Goal: Transaction & Acquisition: Purchase product/service

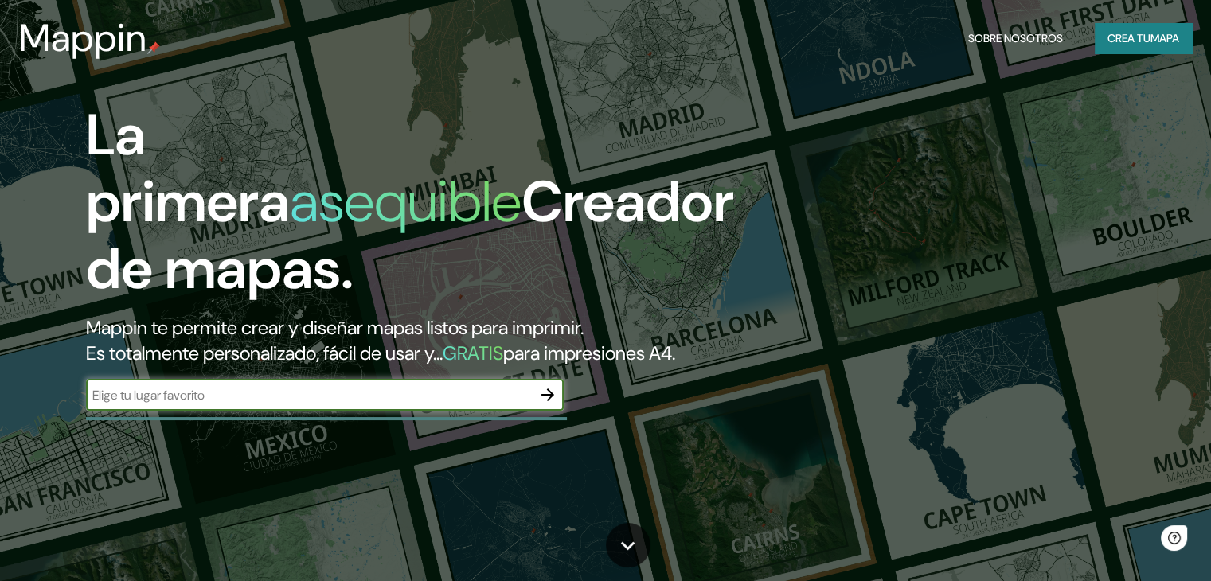
click at [268, 404] on input "text" at bounding box center [309, 395] width 446 height 18
type input "meridiano v, [GEOGRAPHIC_DATA]"
click at [545, 404] on icon "button" at bounding box center [547, 394] width 19 height 19
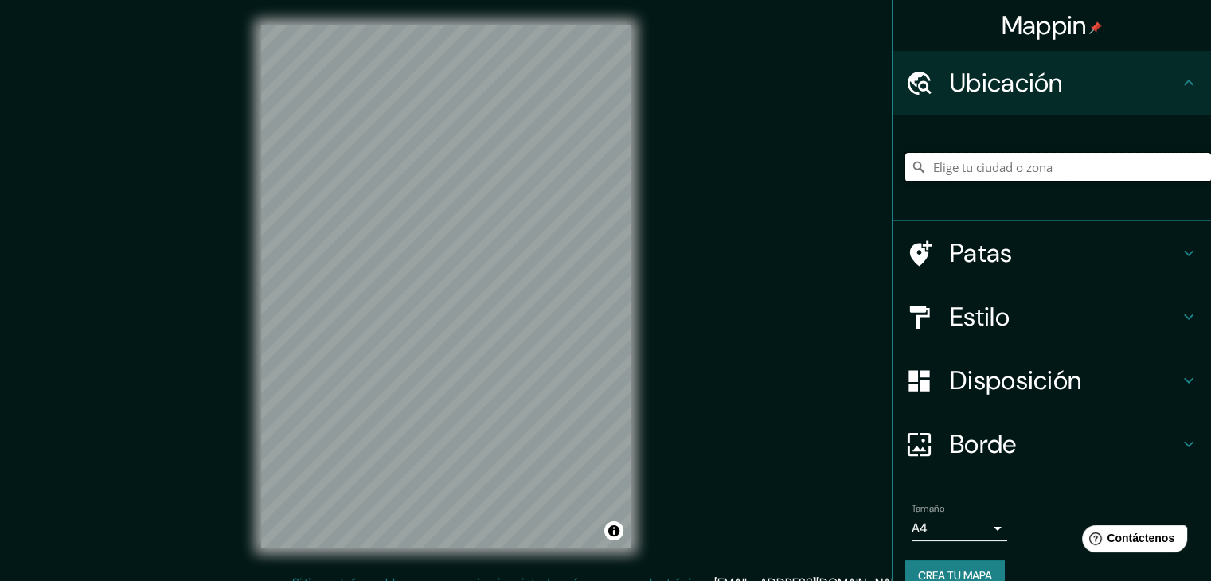
click at [1040, 171] on input "Elige tu ciudad o zona" at bounding box center [1058, 167] width 306 height 29
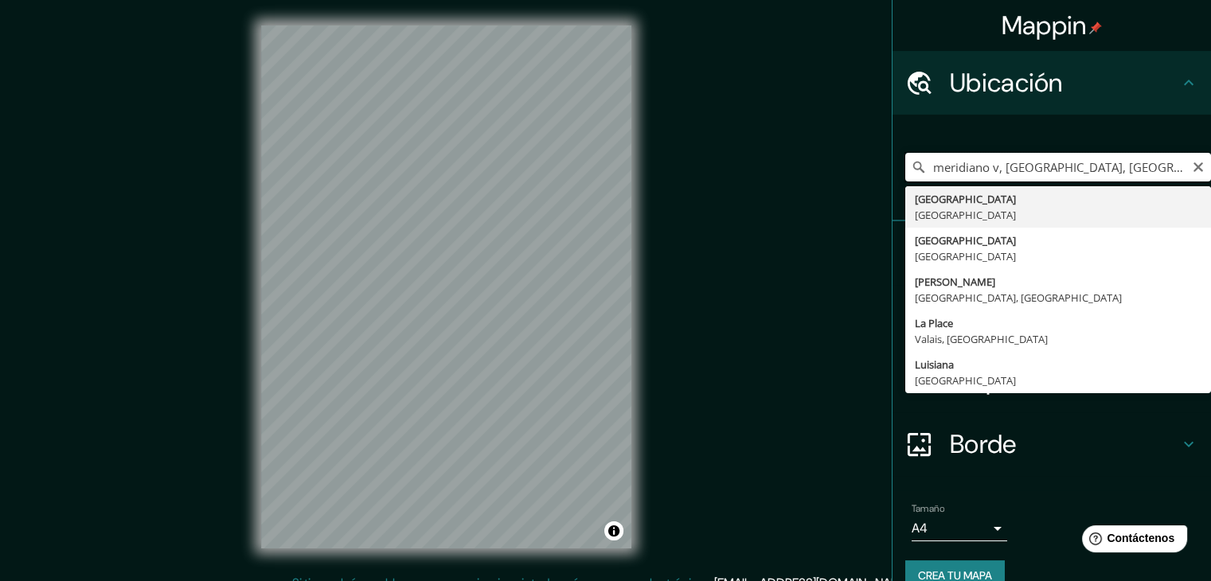
click at [1133, 153] on input "meridiano v, [GEOGRAPHIC_DATA], [GEOGRAPHIC_DATA]" at bounding box center [1058, 167] width 306 height 29
click at [1134, 162] on input "meridiano v, [GEOGRAPHIC_DATA], [GEOGRAPHIC_DATA]" at bounding box center [1058, 167] width 306 height 29
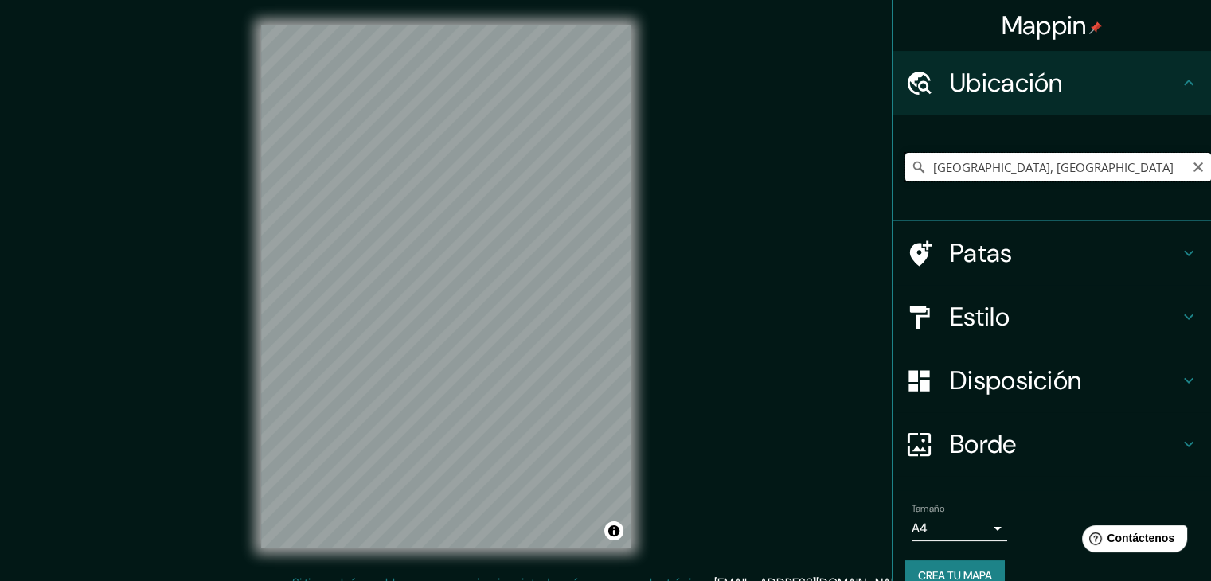
click at [1071, 162] on input "[GEOGRAPHIC_DATA], [GEOGRAPHIC_DATA]" at bounding box center [1058, 167] width 306 height 29
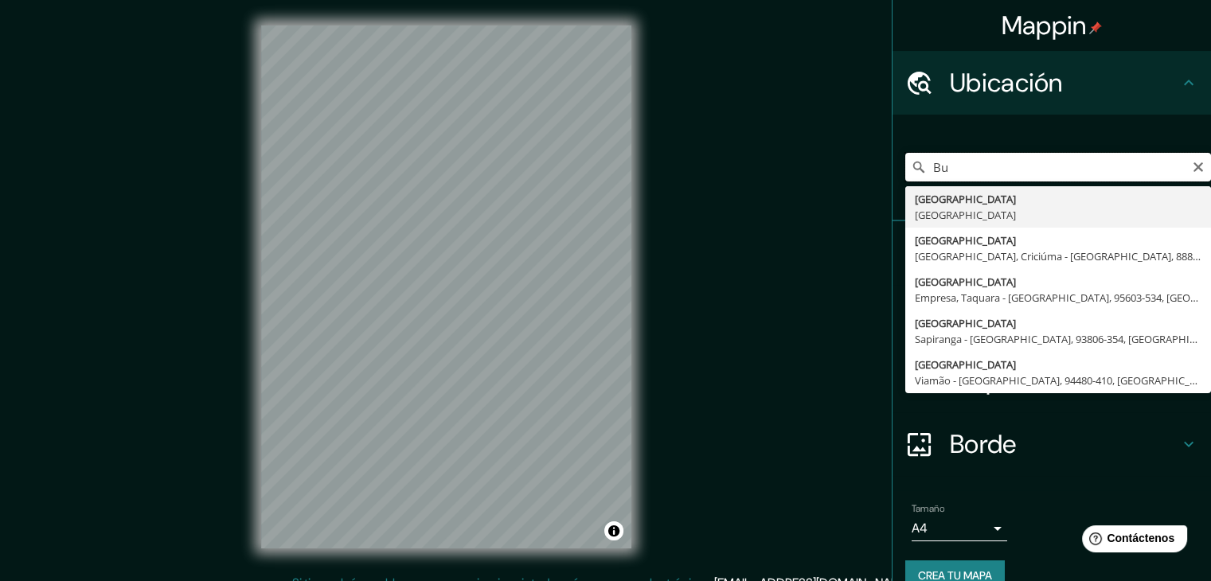
type input "B"
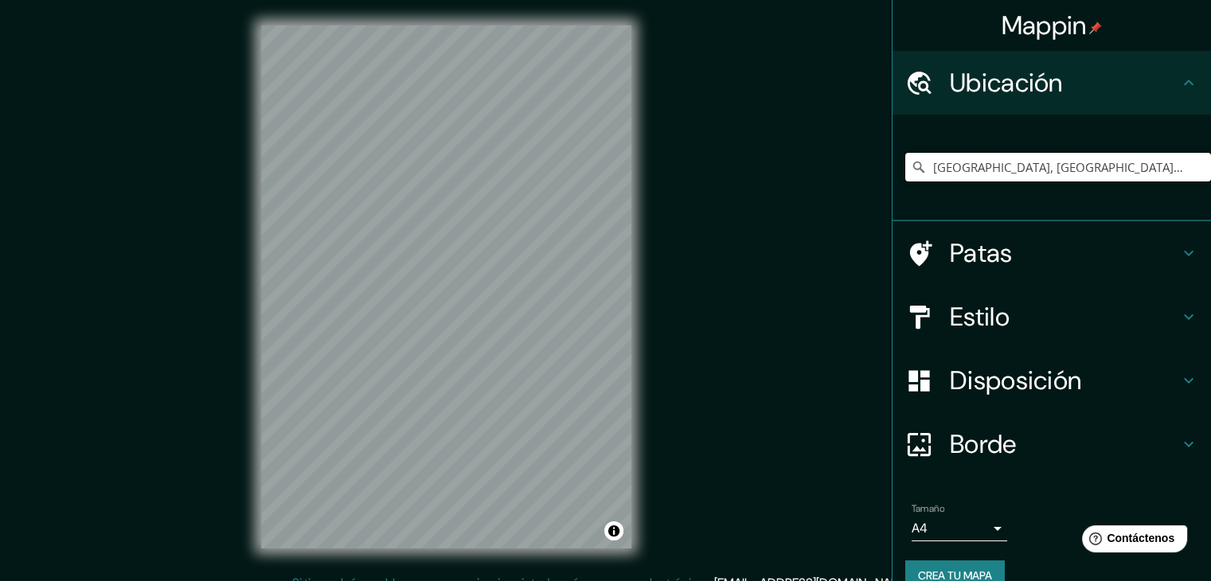
type input "[GEOGRAPHIC_DATA], [GEOGRAPHIC_DATA], [GEOGRAPHIC_DATA]"
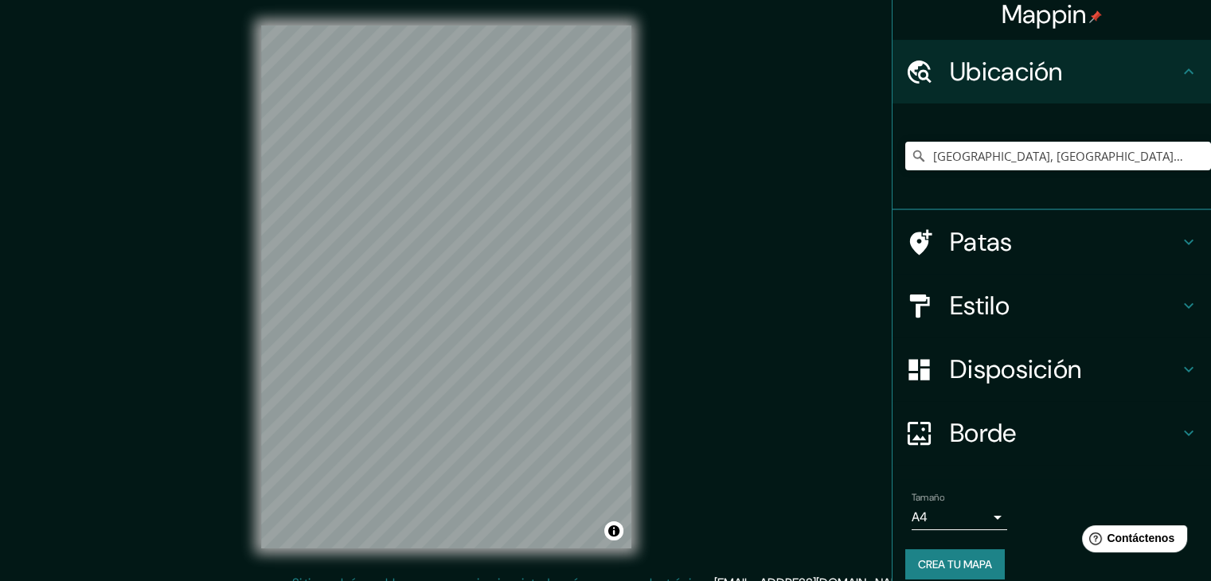
scroll to position [28, 0]
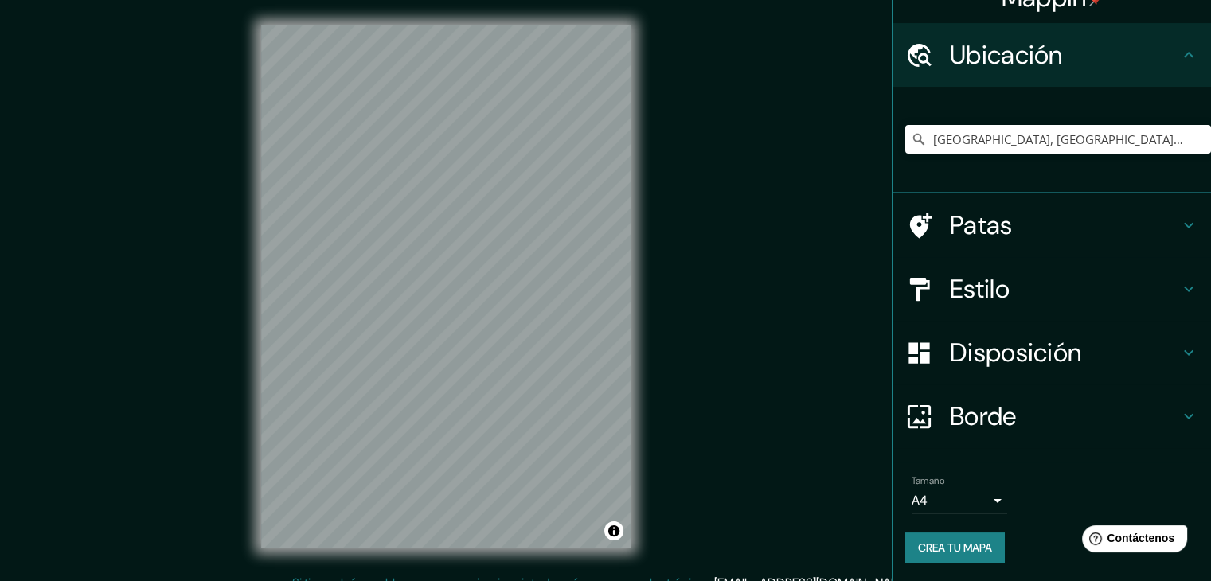
click at [1009, 298] on h4 "Estilo" at bounding box center [1064, 289] width 229 height 32
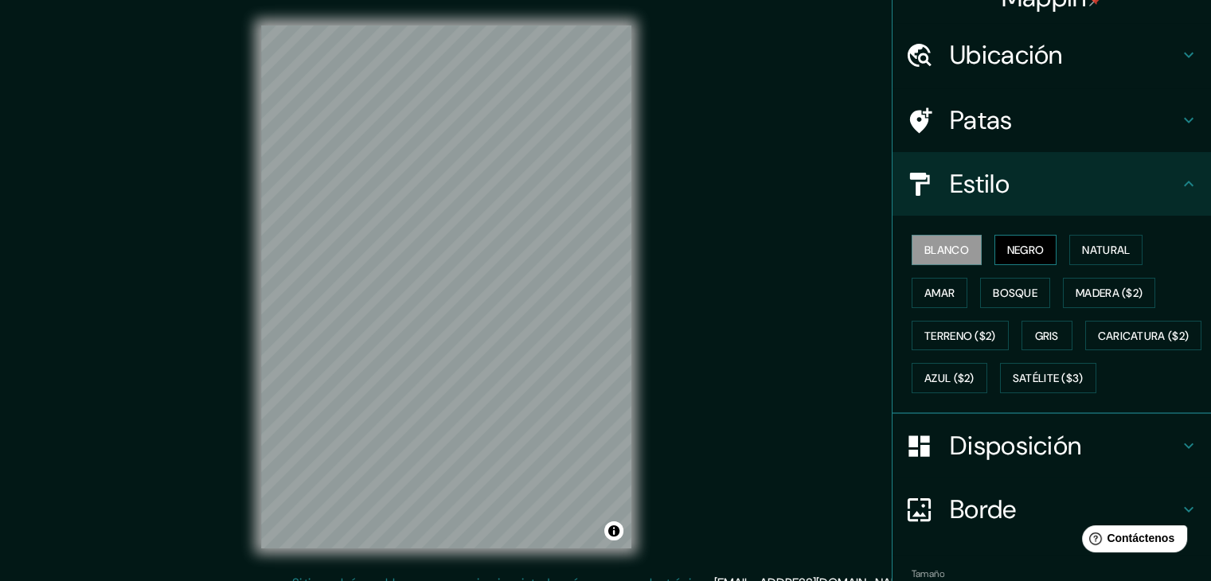
click at [1007, 256] on font "Negro" at bounding box center [1025, 250] width 37 height 14
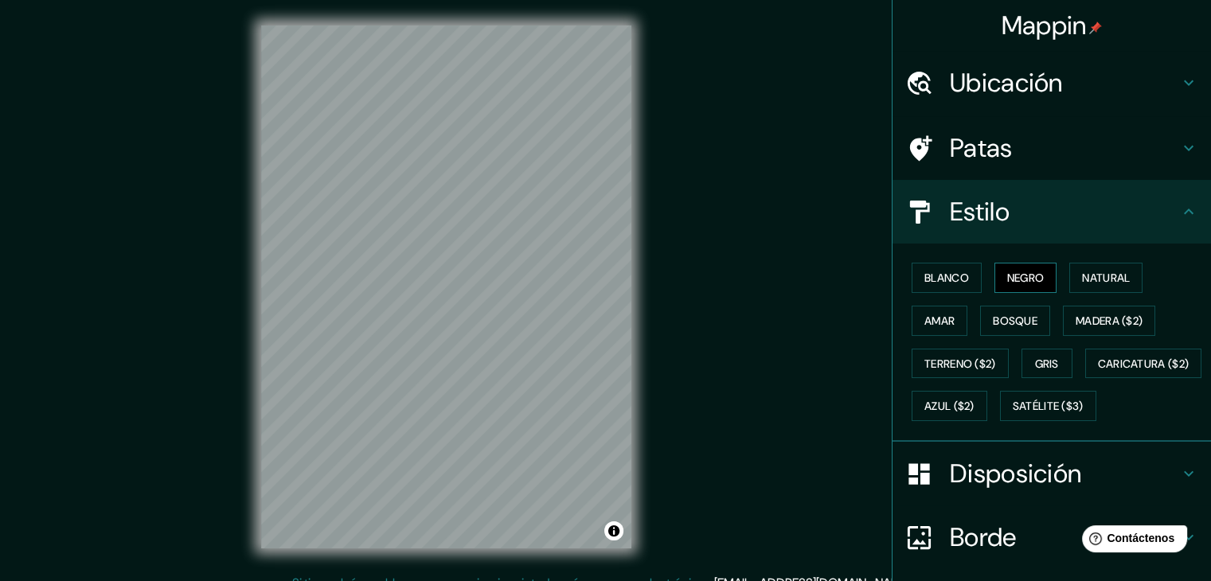
scroll to position [0, 0]
click at [1101, 275] on font "Natural" at bounding box center [1106, 278] width 48 height 14
click at [938, 319] on font "Amar" at bounding box center [939, 321] width 30 height 14
click at [1029, 314] on button "Bosque" at bounding box center [1015, 321] width 70 height 30
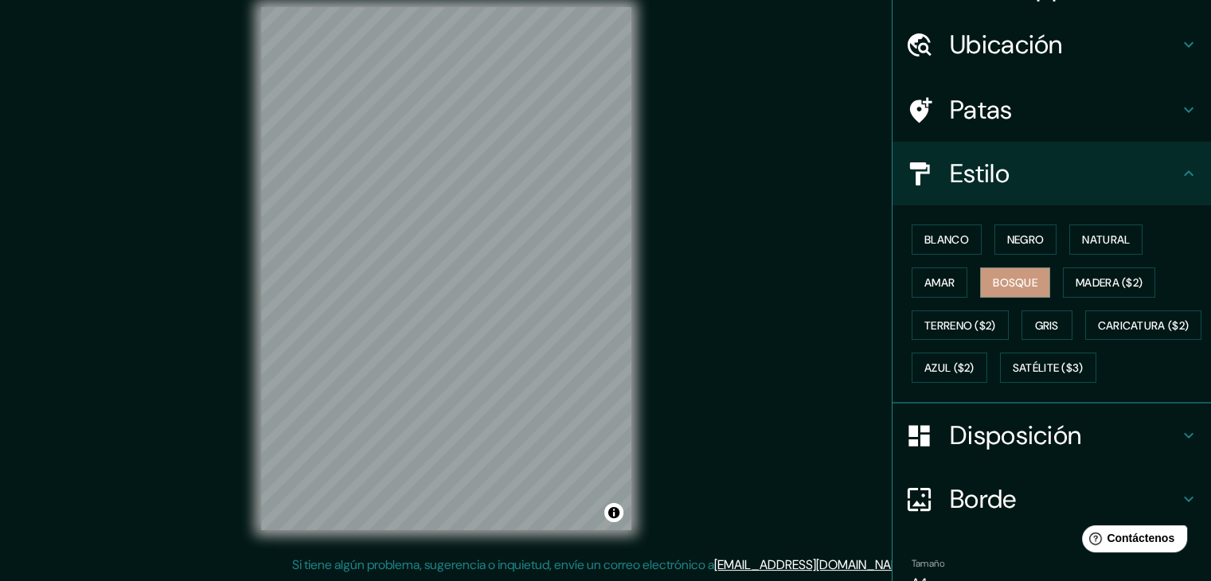
scroll to position [2, 0]
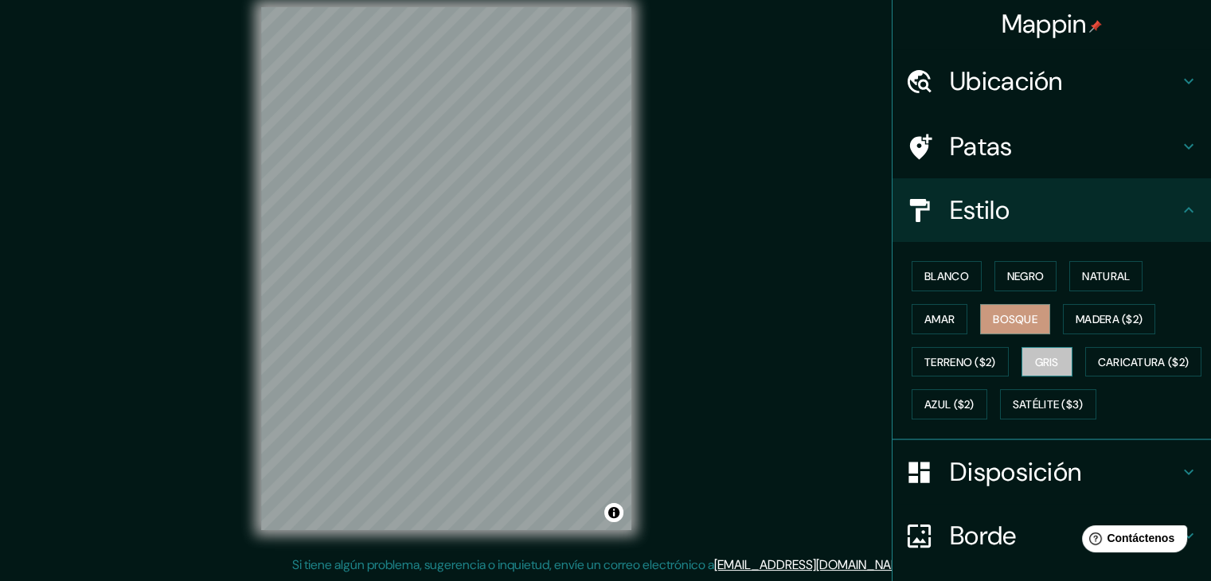
click at [1043, 359] on font "Gris" at bounding box center [1047, 362] width 24 height 14
click at [963, 362] on font "Terreno ($2)" at bounding box center [960, 362] width 72 height 14
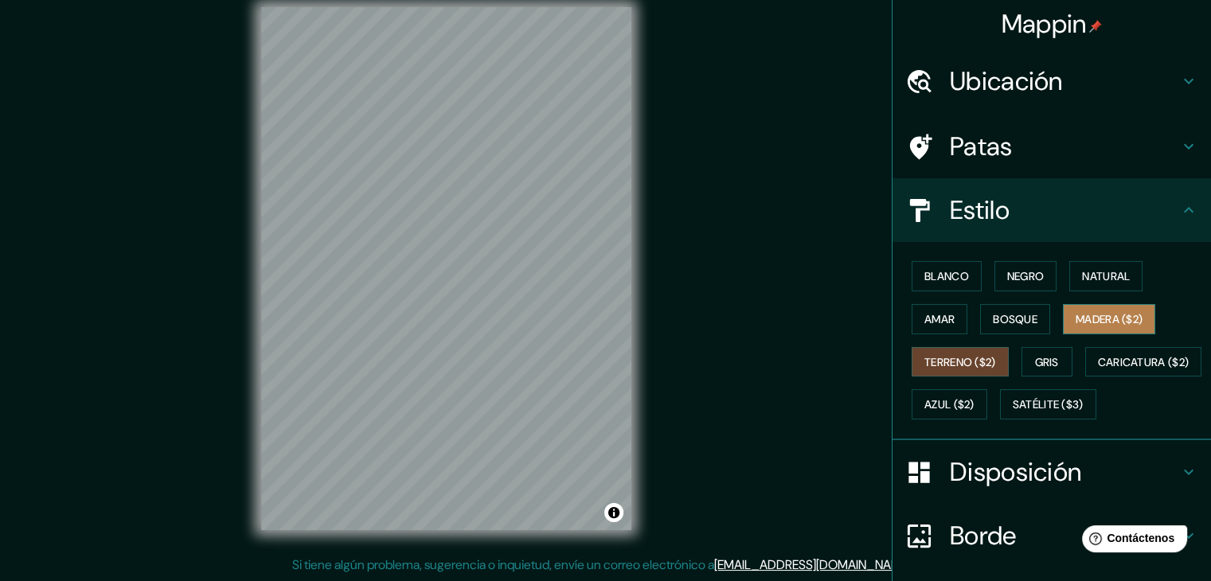
click at [1103, 319] on font "Madera ($2)" at bounding box center [1108, 319] width 67 height 14
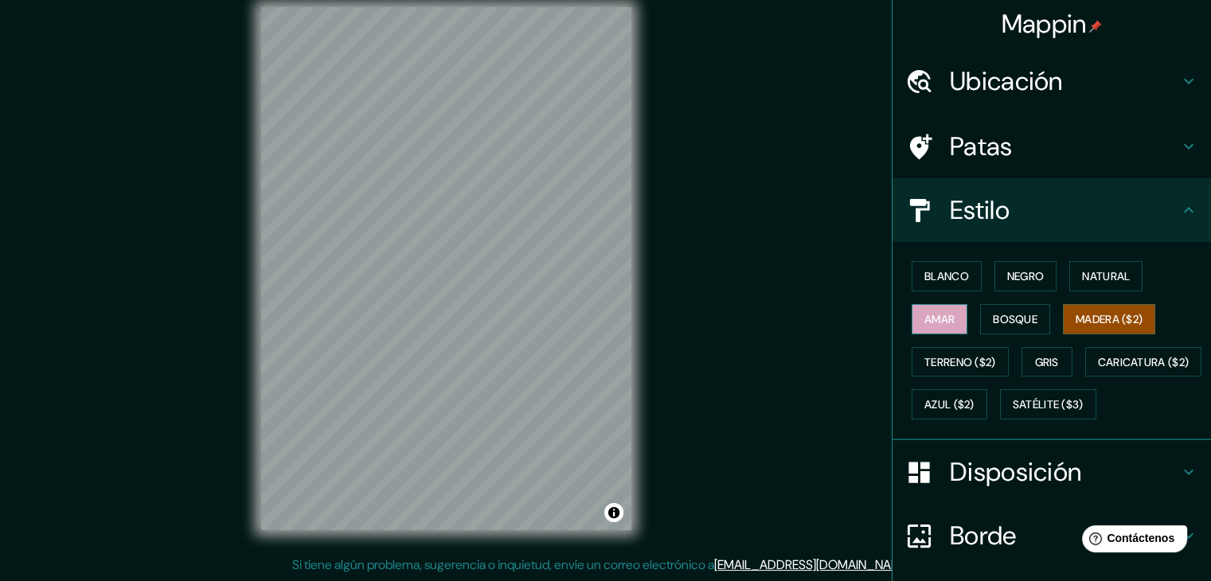
click at [924, 320] on font "Amar" at bounding box center [939, 319] width 30 height 14
click at [1038, 304] on button "Bosque" at bounding box center [1015, 319] width 70 height 30
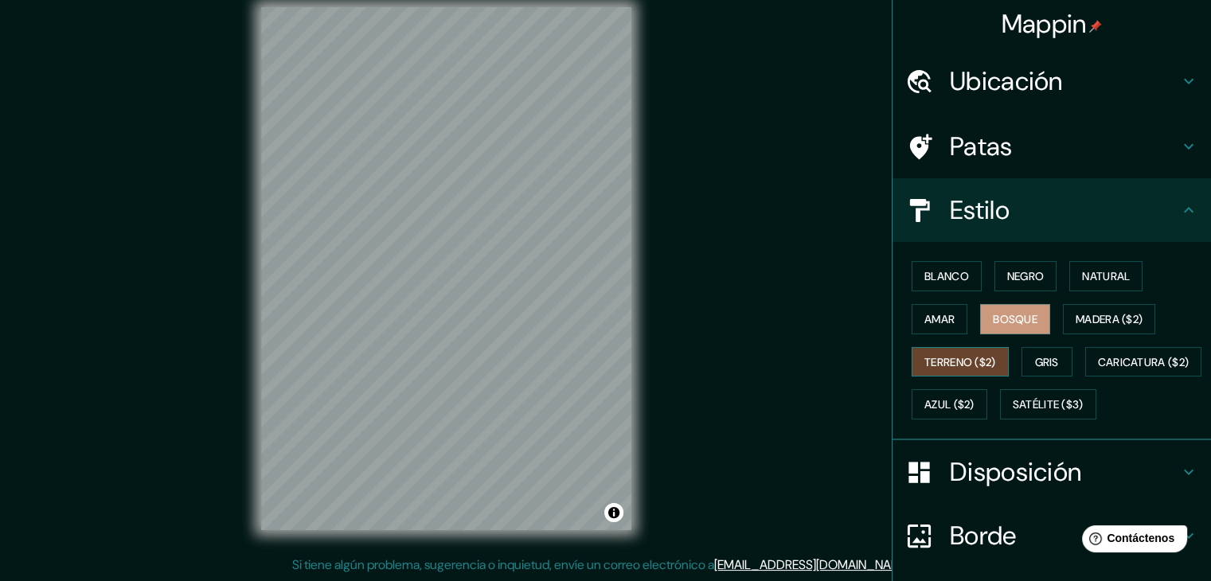
click at [962, 357] on font "Terreno ($2)" at bounding box center [960, 362] width 72 height 14
click at [974, 404] on font "Azul ($2)" at bounding box center [949, 405] width 50 height 14
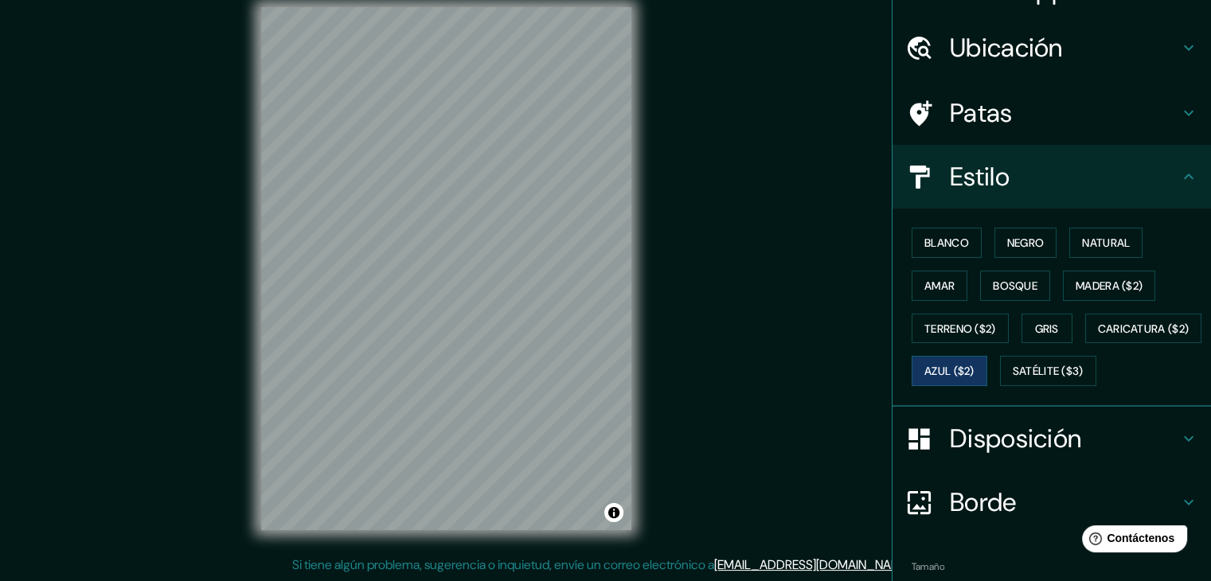
scroll to position [81, 0]
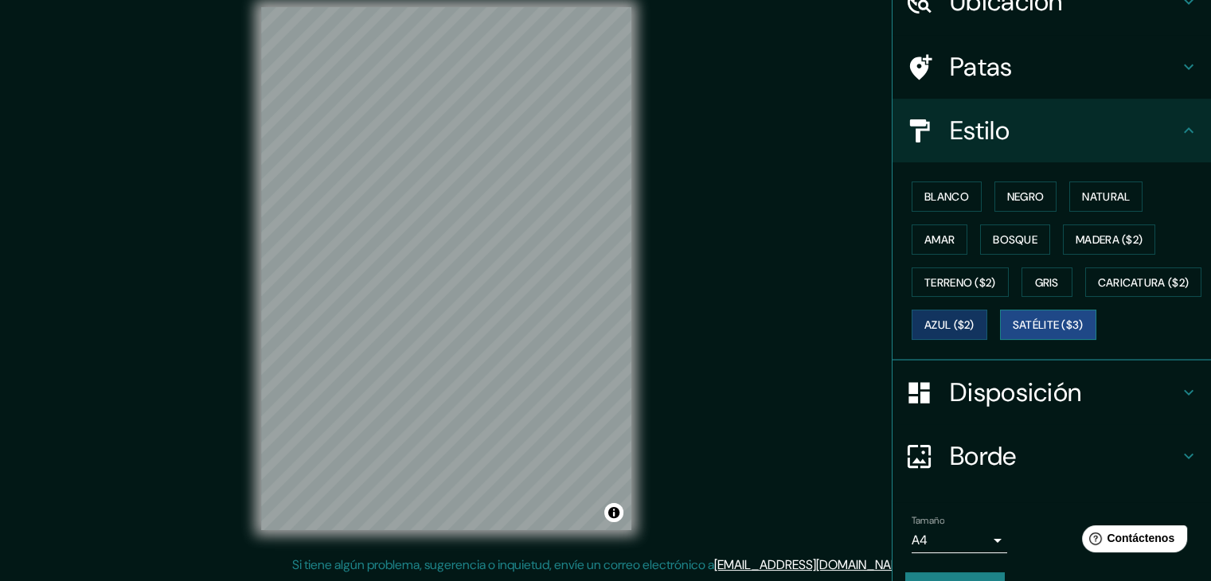
click at [1013, 333] on font "Satélite ($3)" at bounding box center [1048, 325] width 71 height 14
click at [1098, 293] on font "Caricatura ($2)" at bounding box center [1144, 282] width 92 height 21
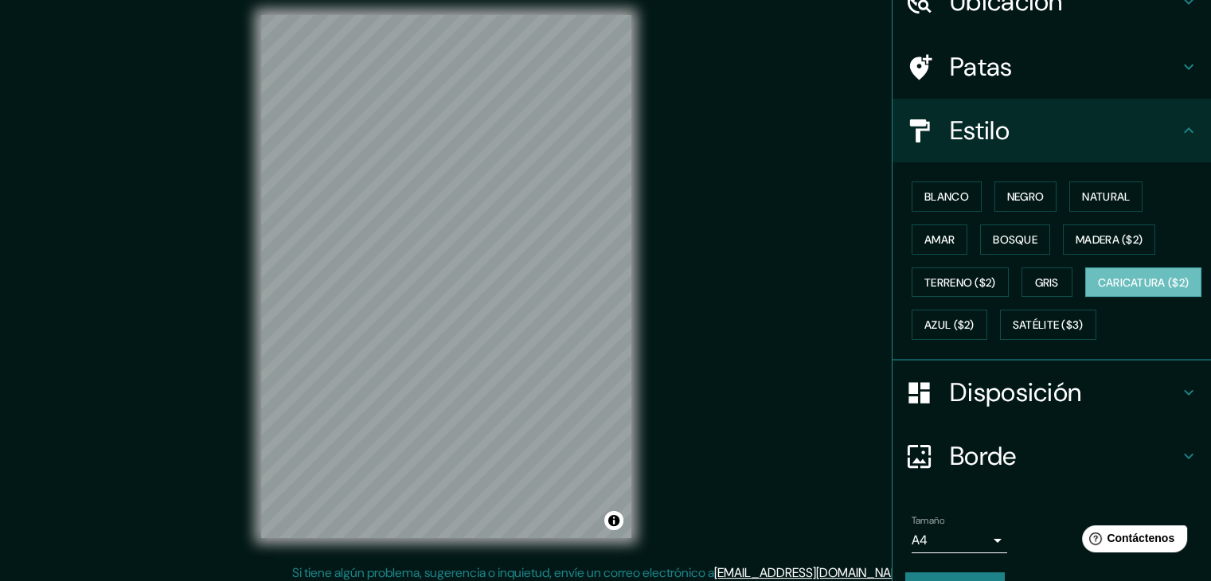
scroll to position [0, 0]
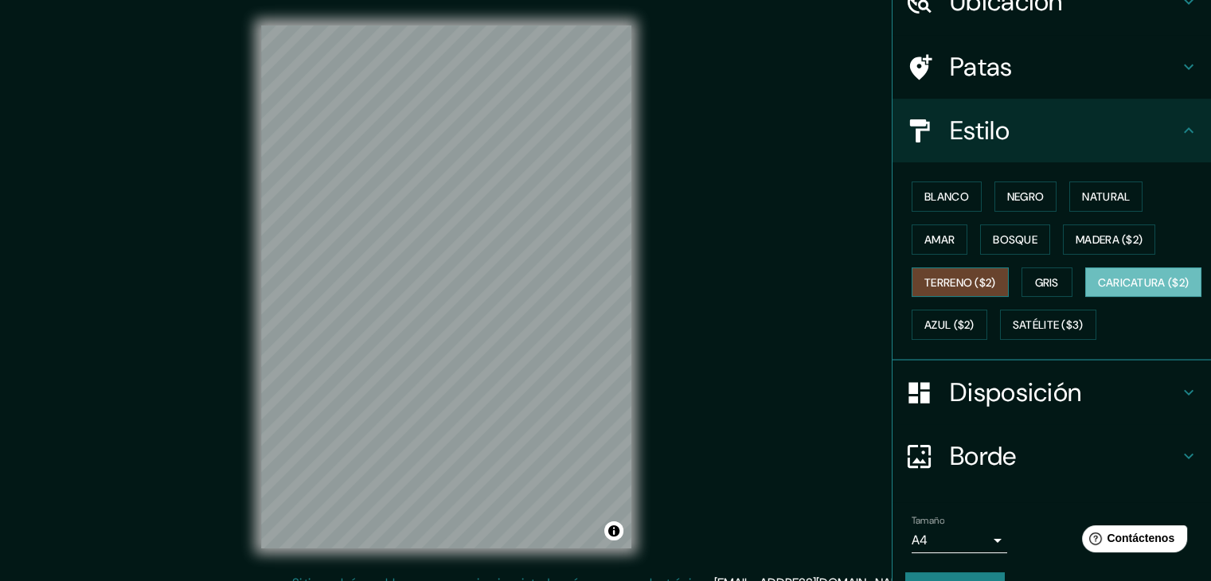
click at [942, 275] on font "Terreno ($2)" at bounding box center [960, 282] width 72 height 14
click at [942, 244] on font "Amar" at bounding box center [939, 239] width 30 height 14
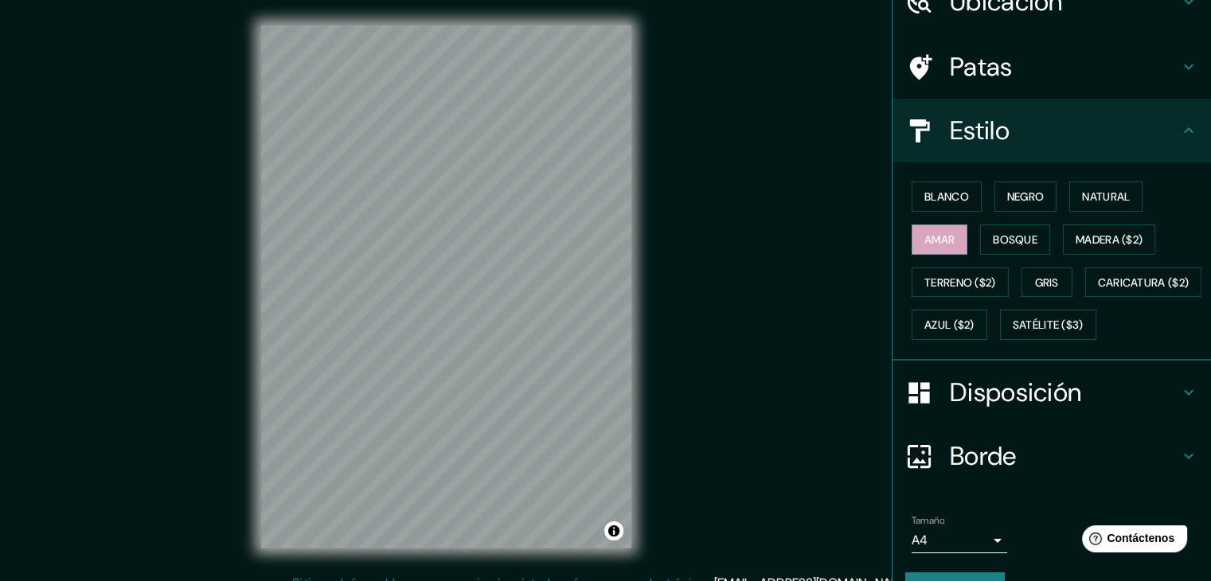
click at [966, 302] on div "Blanco Negro Natural Amar Bosque Madera ($2) Terreno ($2) Gris Caricatura ($2) …" at bounding box center [1058, 260] width 306 height 171
click at [962, 287] on font "Terreno ($2)" at bounding box center [960, 282] width 72 height 21
click at [939, 240] on font "Amar" at bounding box center [939, 239] width 30 height 14
click at [1001, 246] on font "Bosque" at bounding box center [1015, 239] width 45 height 21
drag, startPoint x: 1039, startPoint y: 271, endPoint x: 729, endPoint y: 276, distance: 309.7
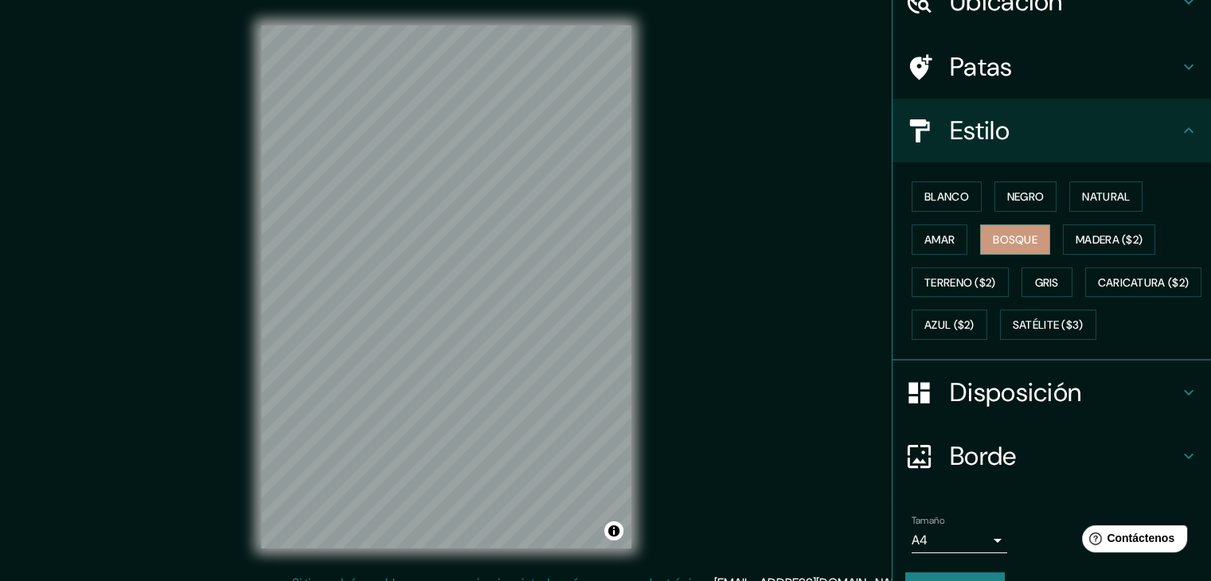
click at [1039, 272] on font "Gris" at bounding box center [1047, 282] width 24 height 21
click at [1126, 408] on h4 "Disposición" at bounding box center [1064, 393] width 229 height 32
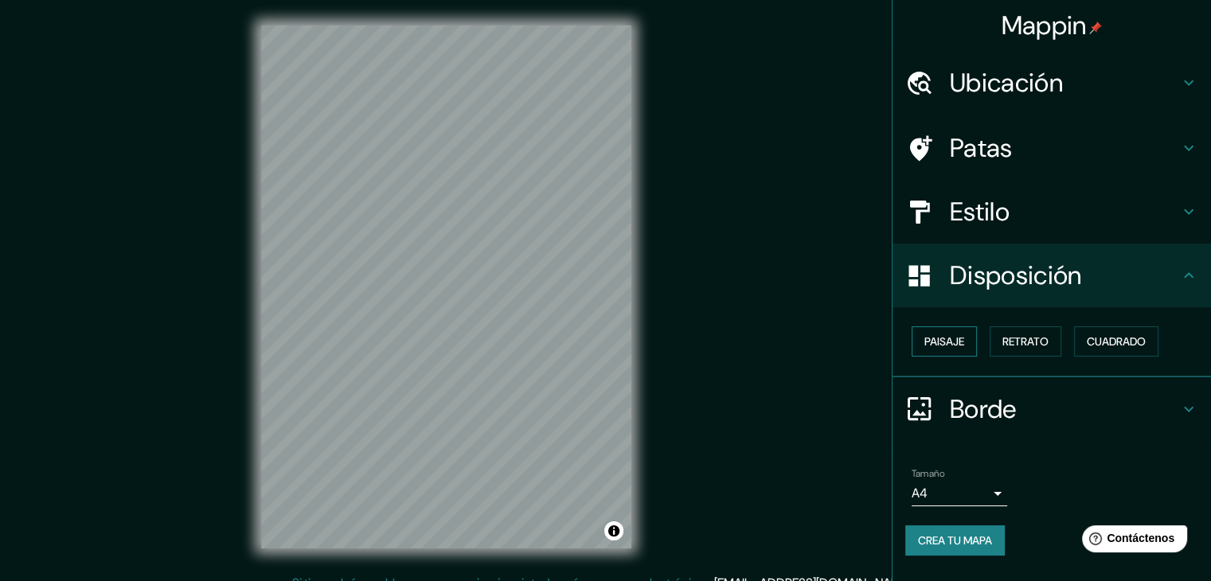
click at [955, 343] on font "Paisaje" at bounding box center [944, 341] width 40 height 14
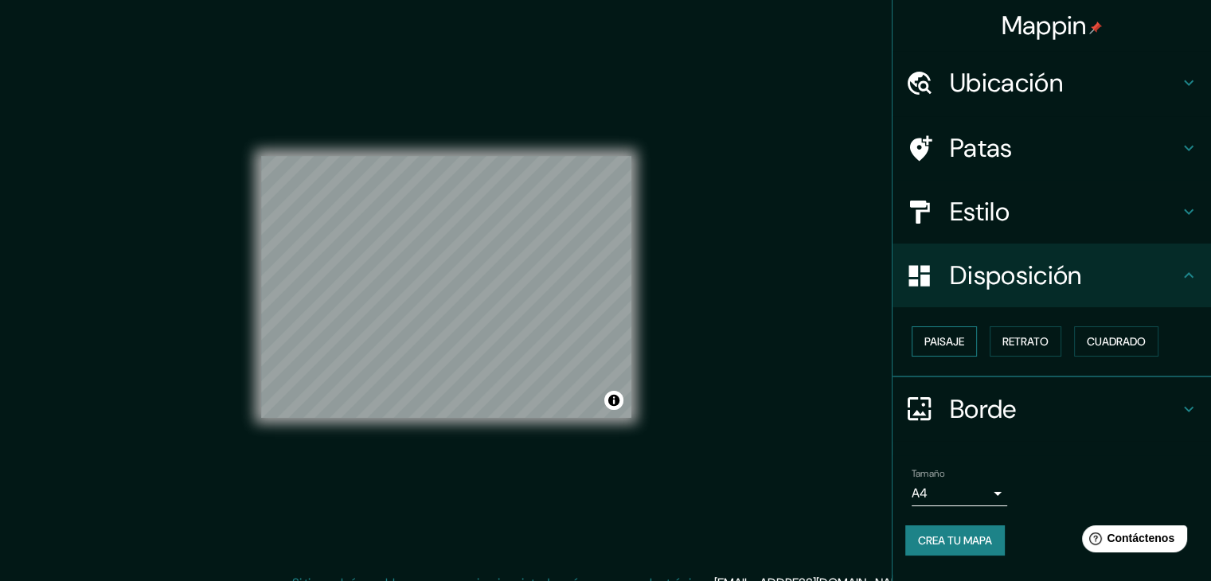
click at [955, 343] on font "Paisaje" at bounding box center [944, 341] width 40 height 14
click at [995, 343] on button "Retrato" at bounding box center [1025, 341] width 72 height 30
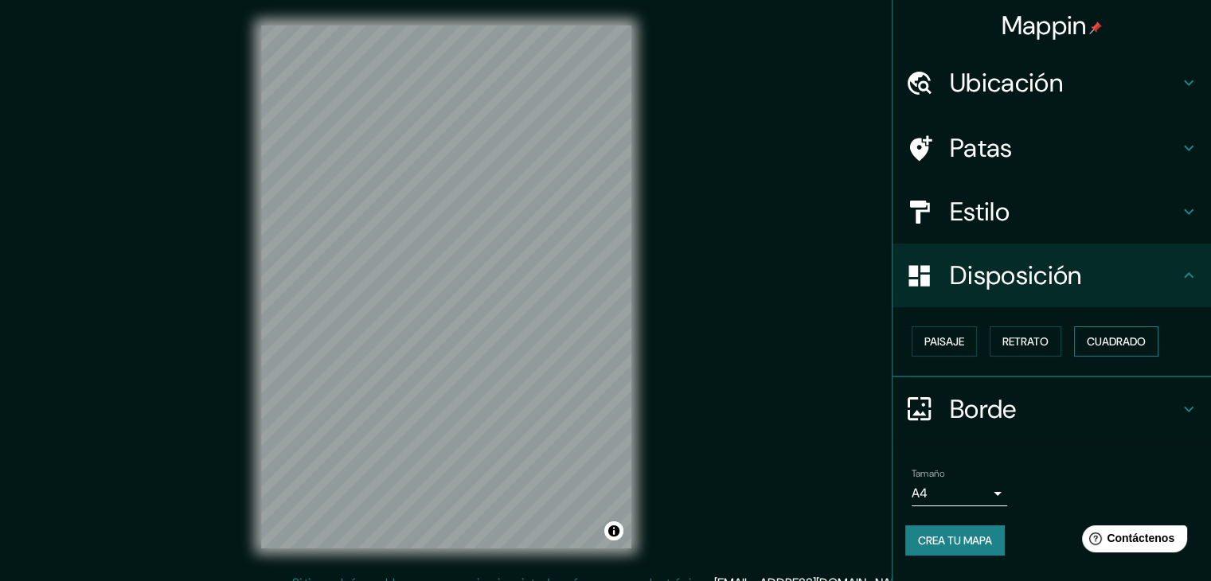
click at [1110, 346] on font "Cuadrado" at bounding box center [1116, 341] width 59 height 14
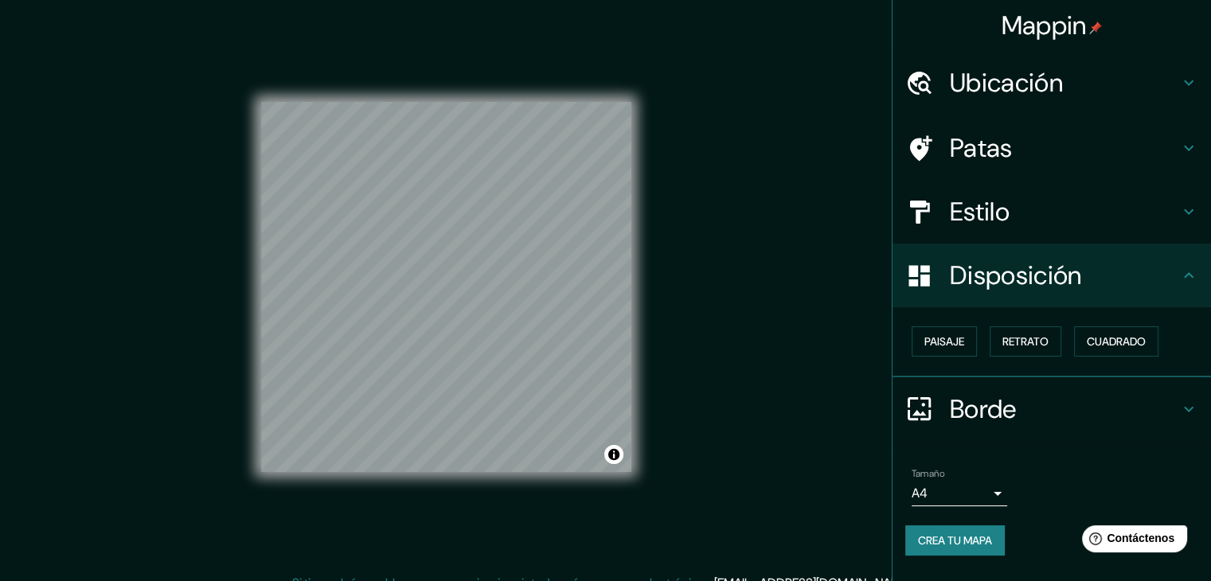
click at [1141, 402] on h4 "Borde" at bounding box center [1064, 409] width 229 height 32
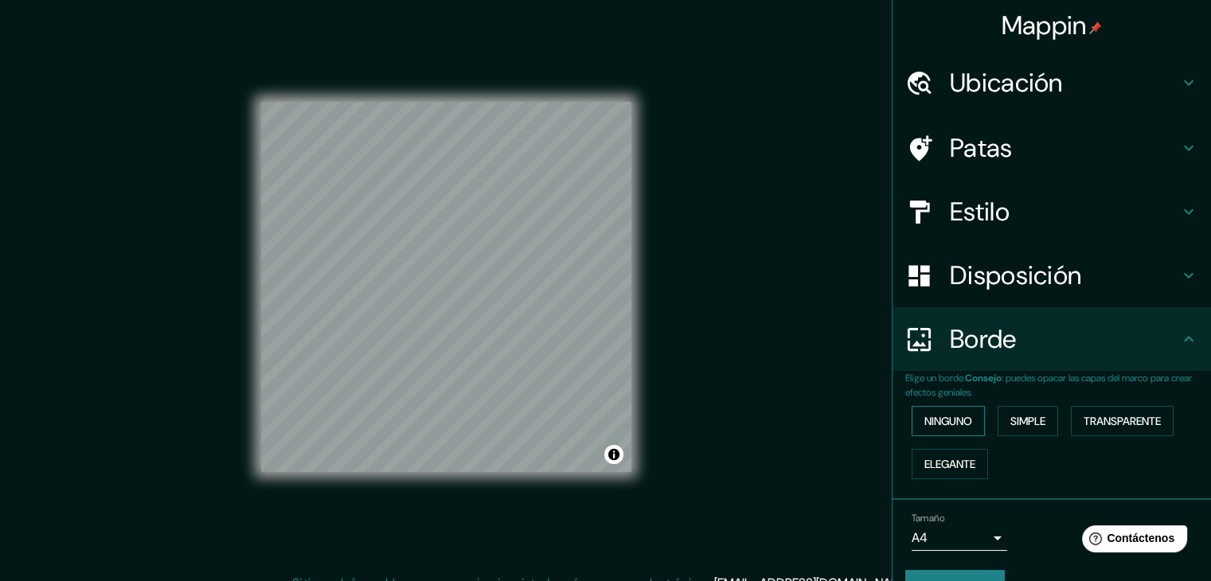
click at [950, 418] on font "Ninguno" at bounding box center [948, 421] width 48 height 14
click at [1027, 412] on font "Simple" at bounding box center [1027, 421] width 35 height 21
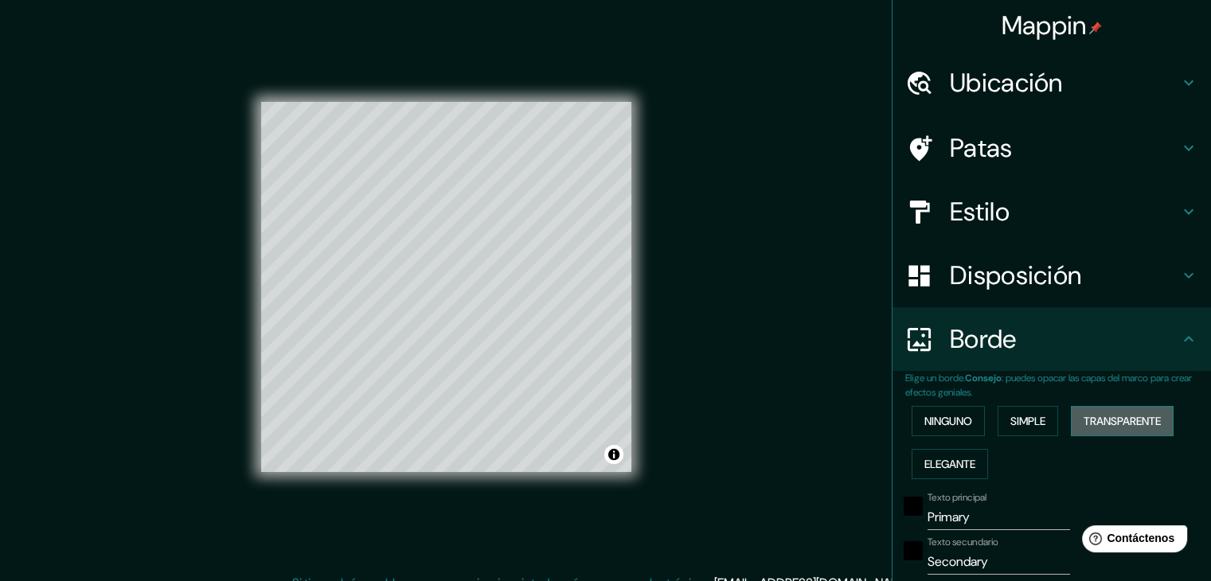
click at [1096, 420] on font "Transparente" at bounding box center [1121, 421] width 77 height 14
click at [948, 469] on font "Elegante" at bounding box center [949, 464] width 51 height 14
click at [949, 414] on font "Ninguno" at bounding box center [948, 421] width 48 height 14
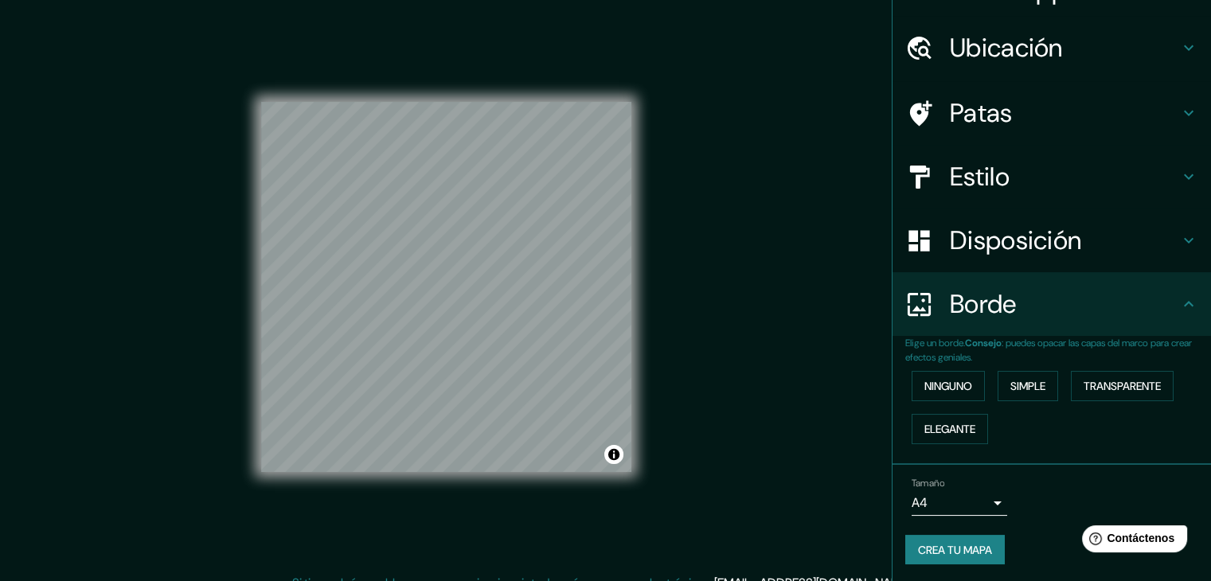
scroll to position [36, 0]
click at [962, 486] on body "Mappin Ubicación [GEOGRAPHIC_DATA], [GEOGRAPHIC_DATA], [GEOGRAPHIC_DATA] [GEOGR…" at bounding box center [605, 290] width 1211 height 581
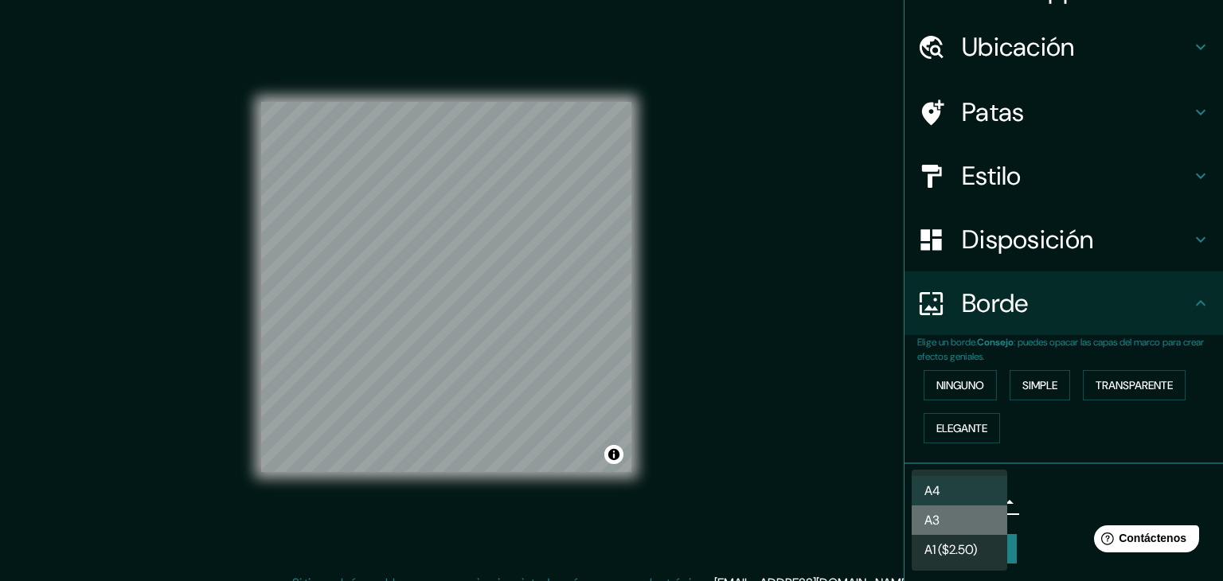
click at [974, 521] on li "A3" at bounding box center [959, 519] width 96 height 29
type input "a4"
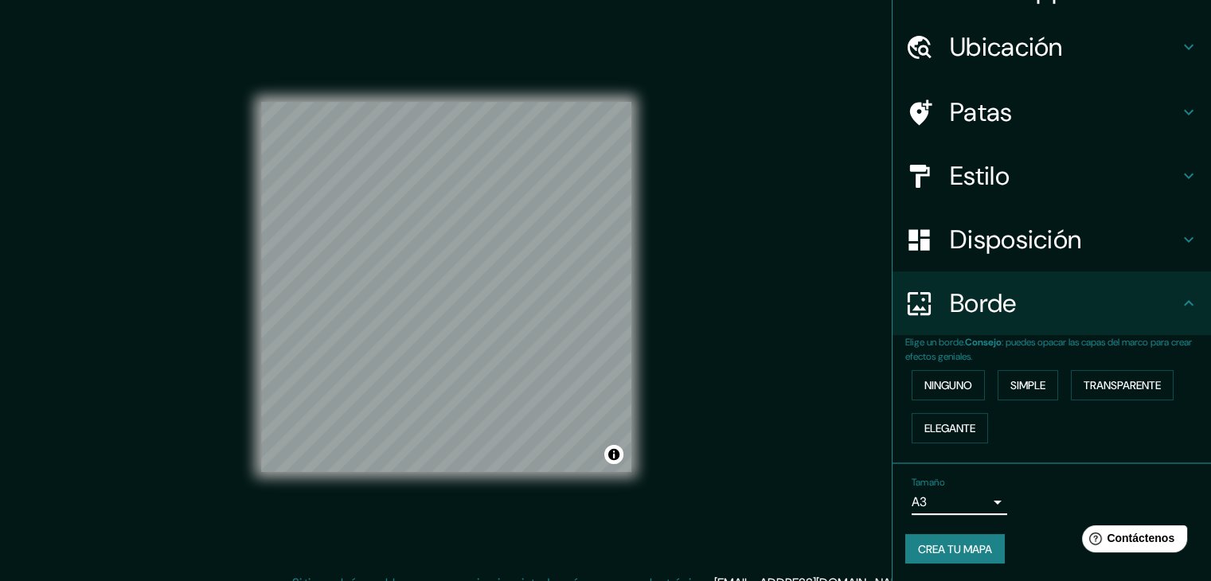
click at [964, 498] on body "Mappin Ubicación [GEOGRAPHIC_DATA], [GEOGRAPHIC_DATA], [GEOGRAPHIC_DATA] [GEOGR…" at bounding box center [605, 290] width 1211 height 581
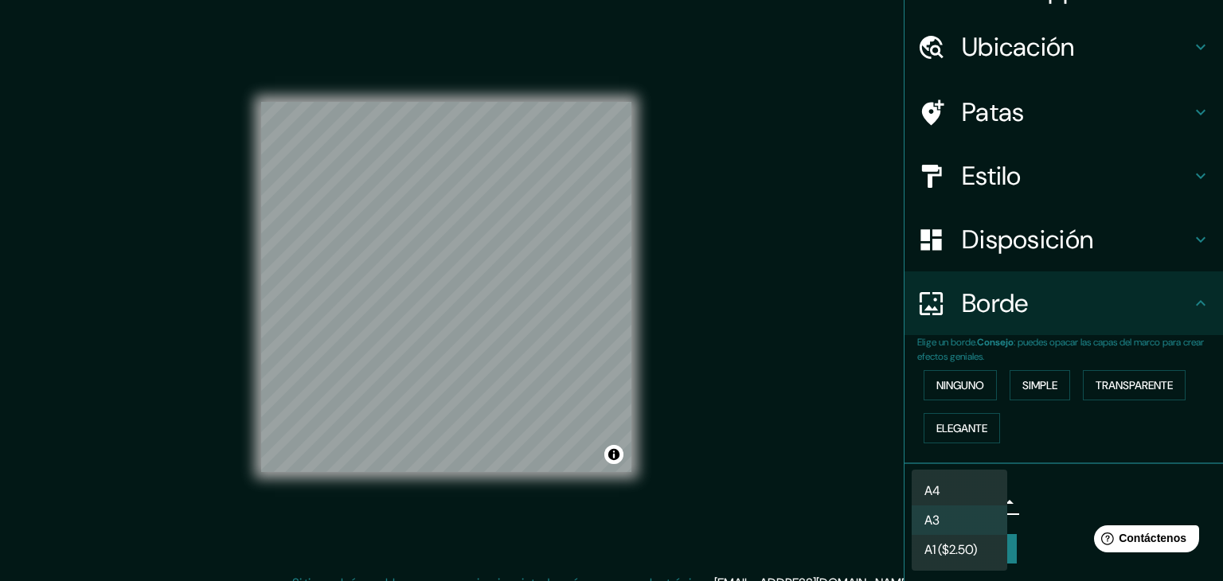
click at [971, 520] on li "A3" at bounding box center [959, 519] width 96 height 29
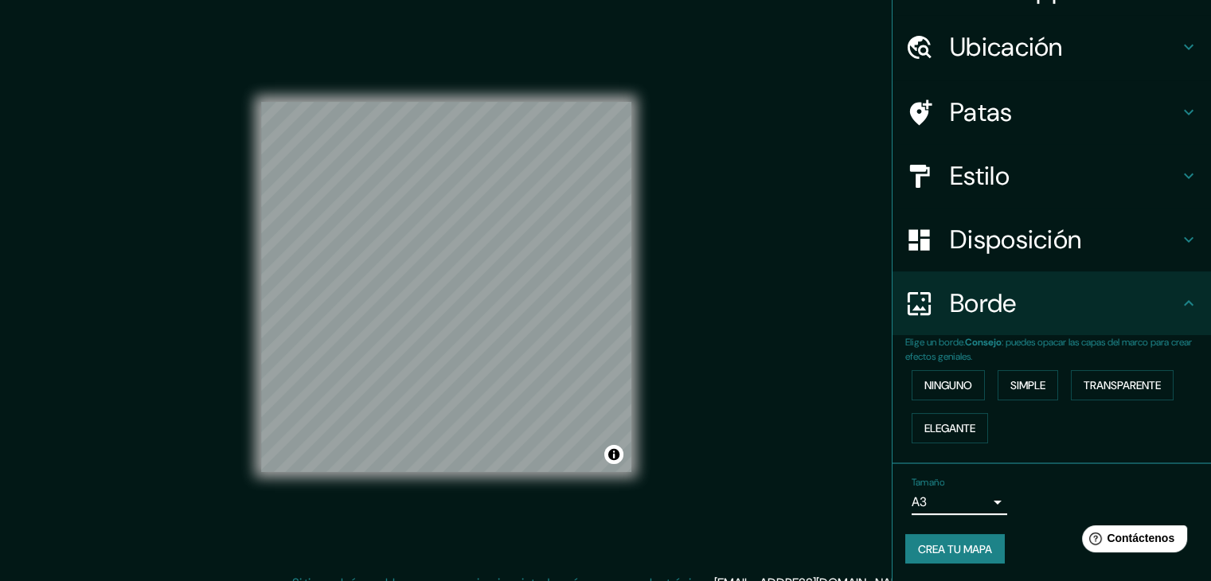
click at [1049, 300] on h4 "Borde" at bounding box center [1064, 303] width 229 height 32
click at [1048, 245] on font "Disposición" at bounding box center [1015, 239] width 131 height 33
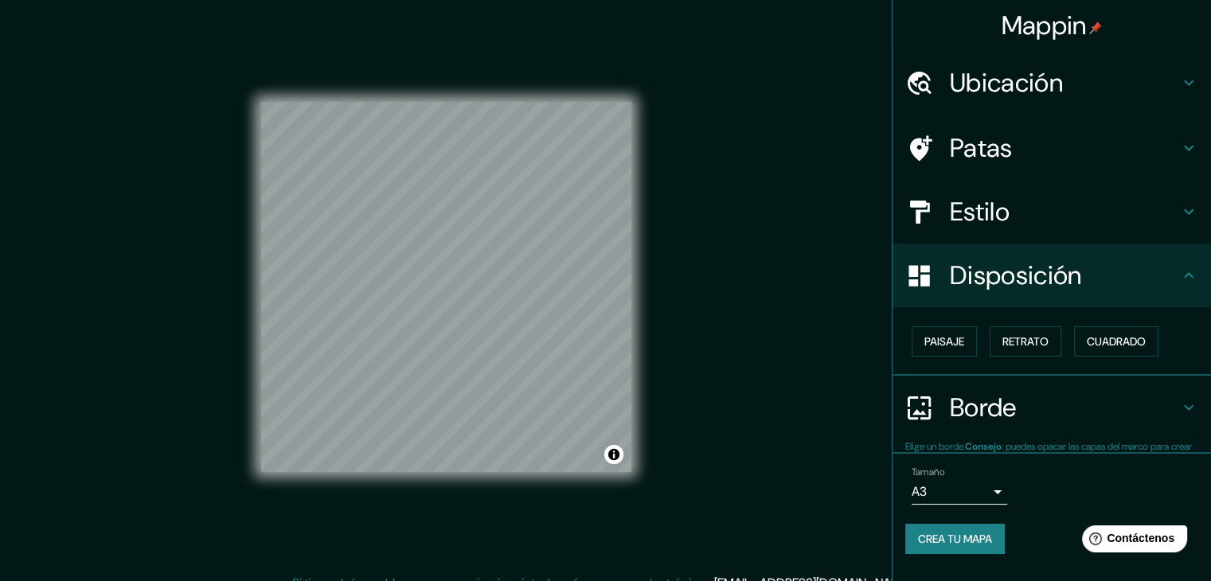
scroll to position [0, 0]
click at [1042, 212] on h4 "Estilo" at bounding box center [1064, 212] width 229 height 32
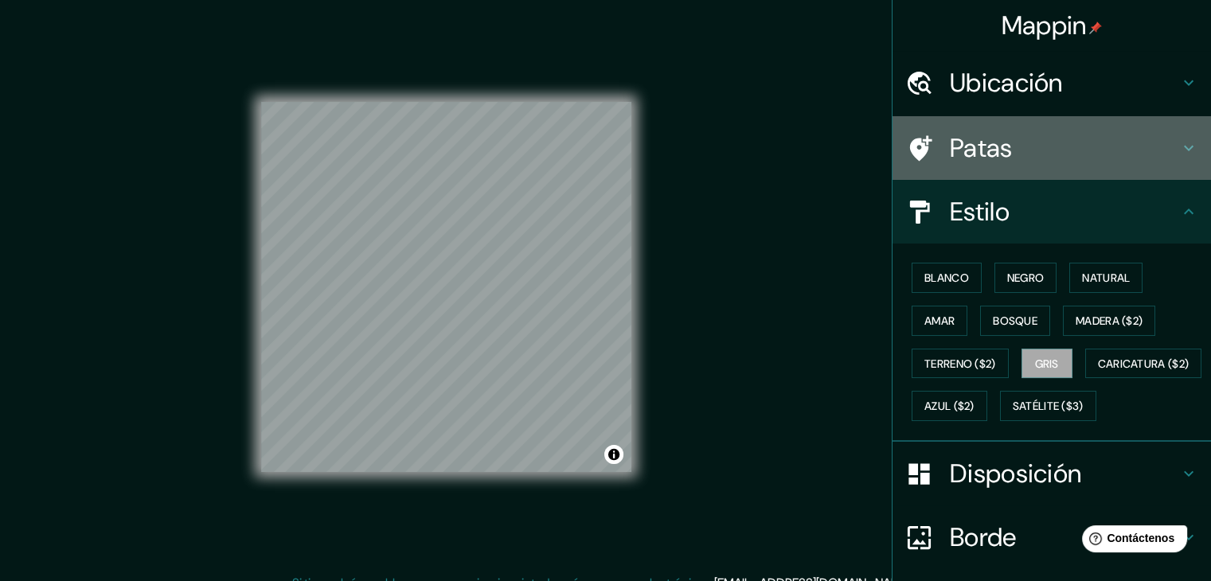
click at [1030, 147] on h4 "Patas" at bounding box center [1064, 148] width 229 height 32
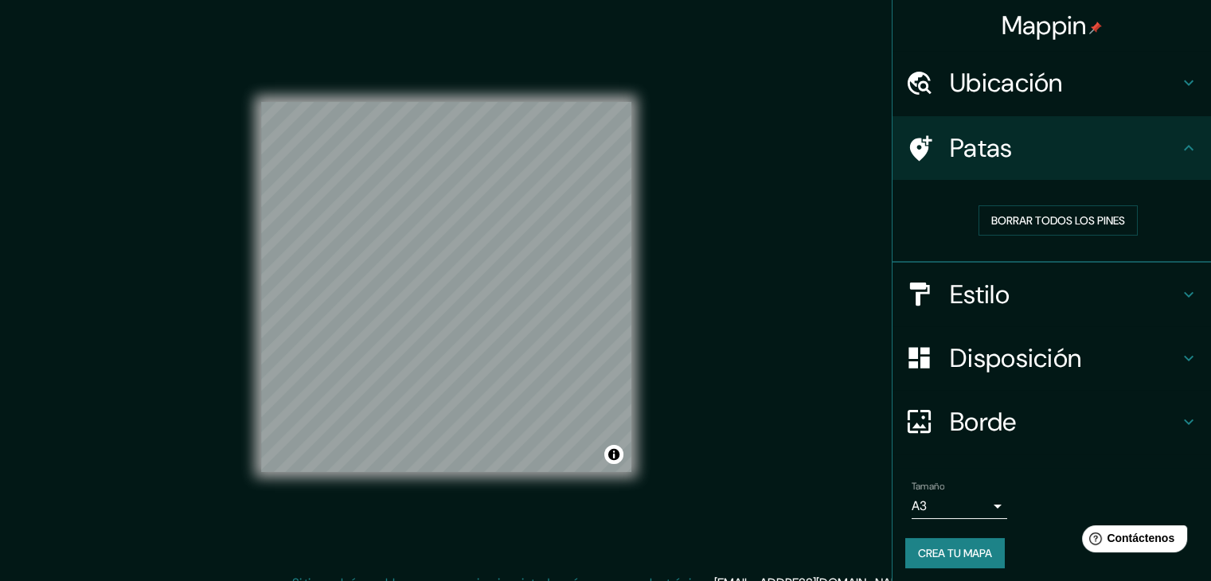
click at [1052, 100] on div "Ubicación" at bounding box center [1051, 83] width 318 height 64
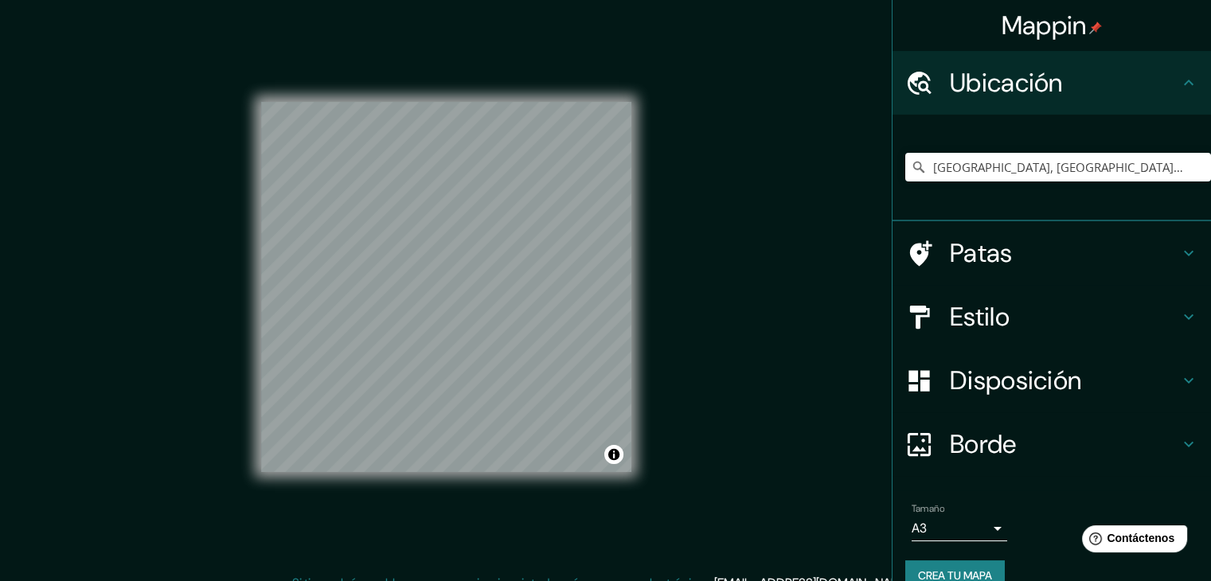
click at [1056, 99] on div "Ubicación" at bounding box center [1051, 83] width 318 height 64
click at [1091, 252] on h4 "Patas" at bounding box center [1064, 253] width 229 height 32
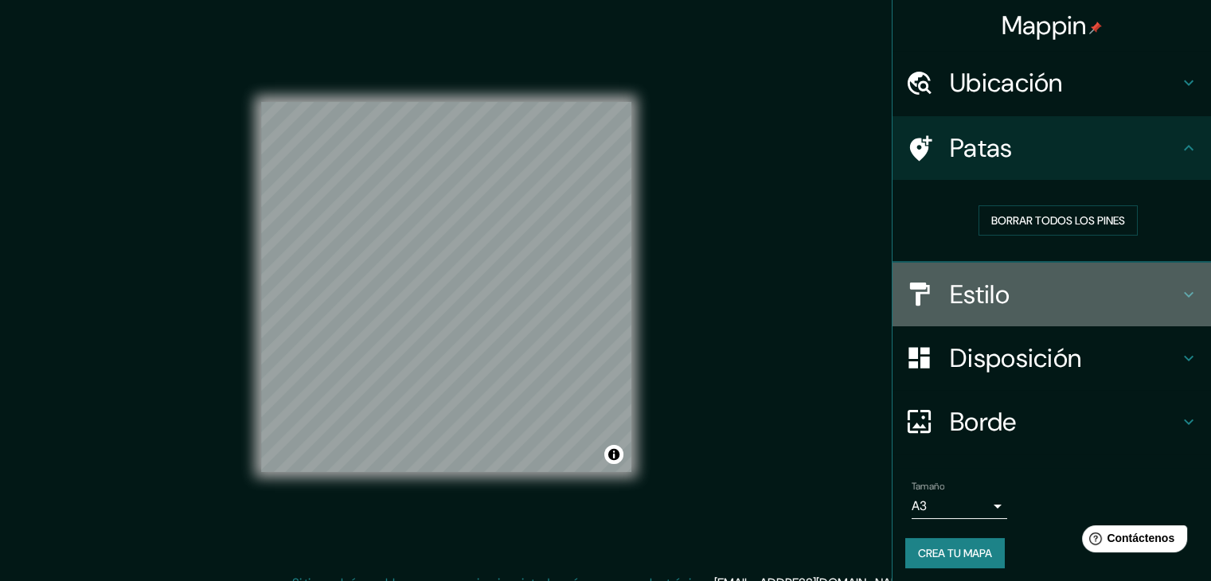
click at [1071, 315] on div "Estilo" at bounding box center [1051, 295] width 318 height 64
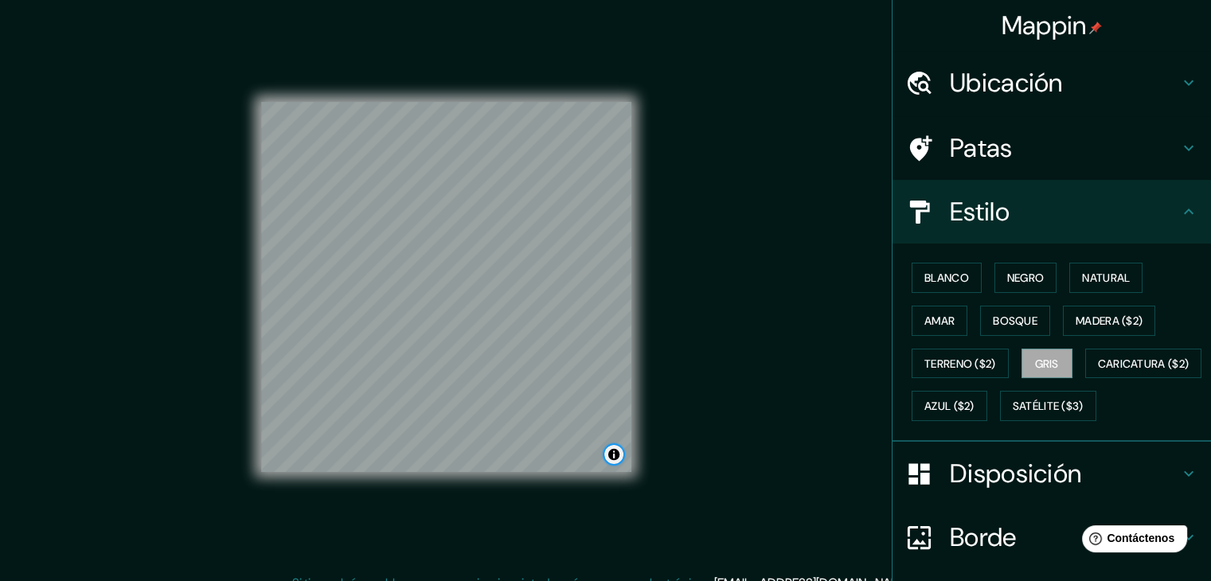
click at [613, 453] on button "Activar o desactivar atribución" at bounding box center [613, 454] width 19 height 19
click at [609, 450] on button "Activar o desactivar atribución" at bounding box center [613, 454] width 19 height 19
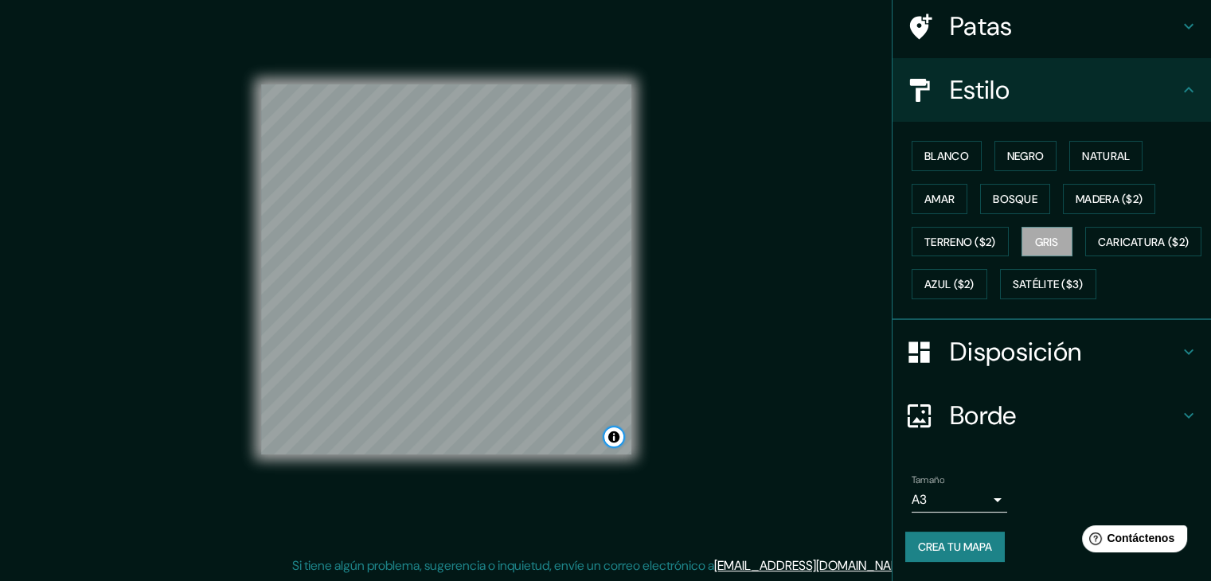
scroll to position [18, 0]
click at [938, 540] on font "Crea tu mapa" at bounding box center [955, 547] width 74 height 14
click at [529, 404] on div at bounding box center [533, 407] width 13 height 13
click at [583, 236] on div at bounding box center [578, 234] width 13 height 13
click at [595, 208] on div at bounding box center [596, 209] width 13 height 13
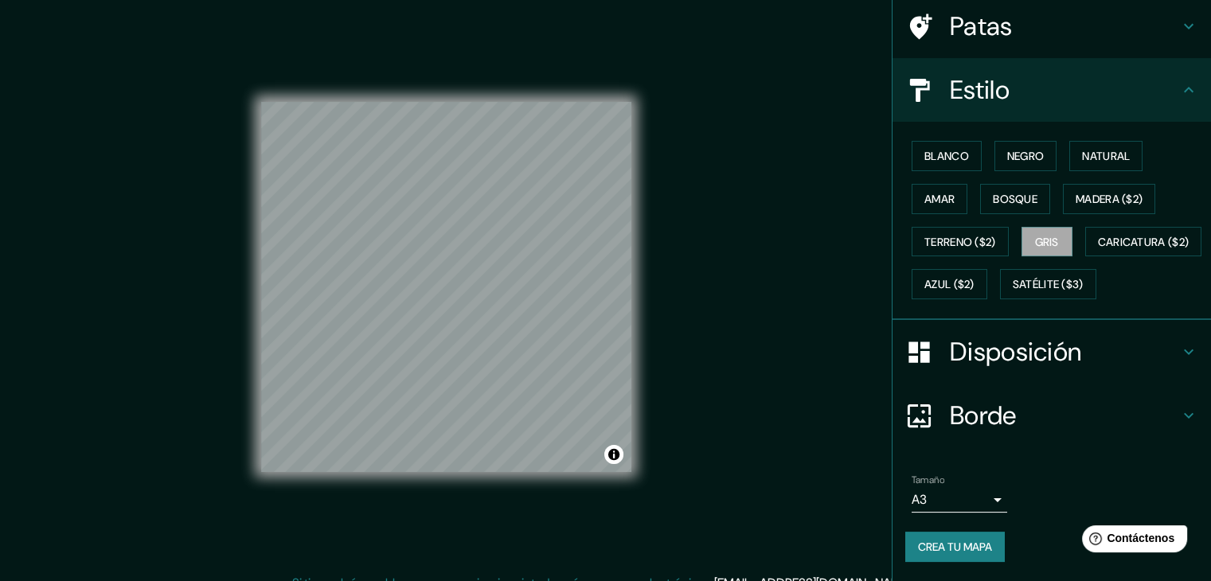
scroll to position [2, 0]
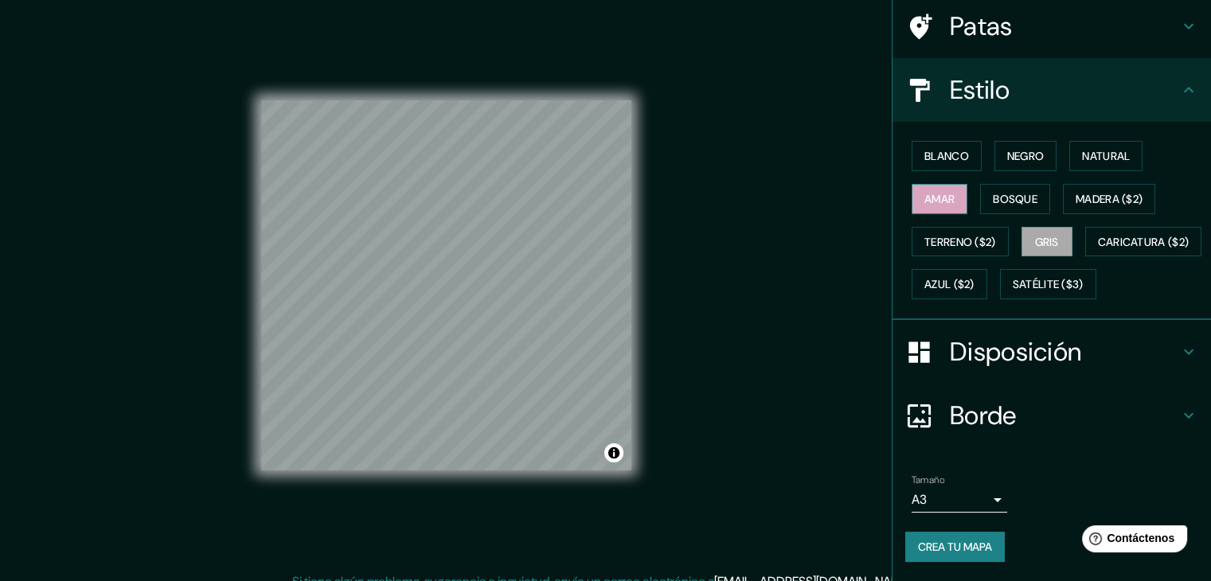
click at [924, 184] on button "Amar" at bounding box center [939, 199] width 56 height 30
click at [1003, 184] on button "Bosque" at bounding box center [1015, 199] width 70 height 30
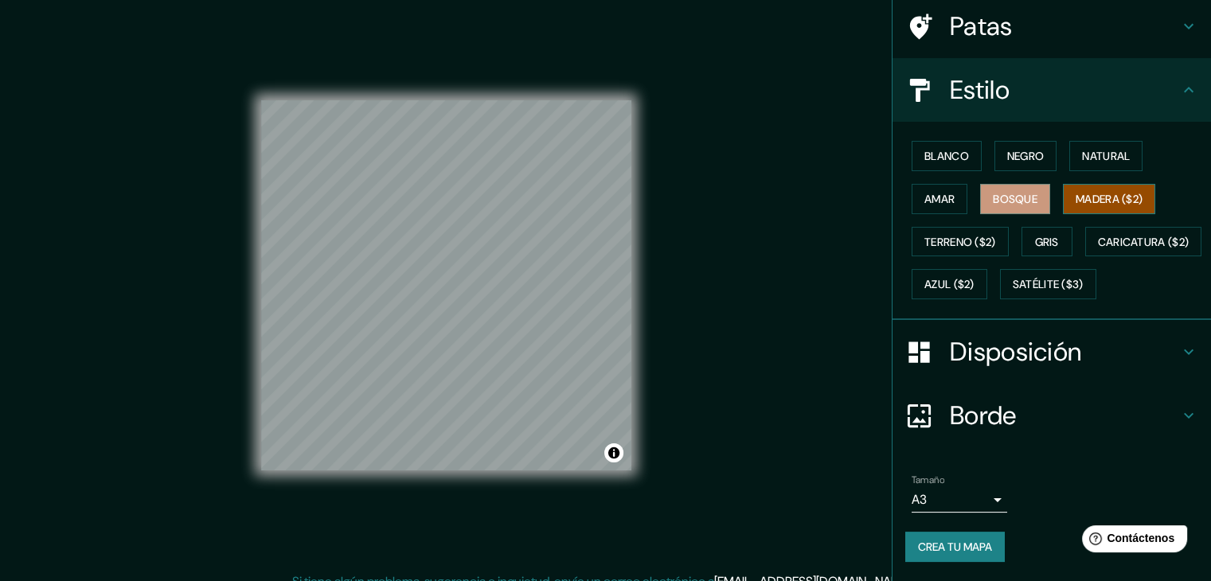
click at [1146, 184] on button "Madera ($2)" at bounding box center [1109, 199] width 92 height 30
click at [985, 232] on font "Terreno ($2)" at bounding box center [960, 242] width 72 height 21
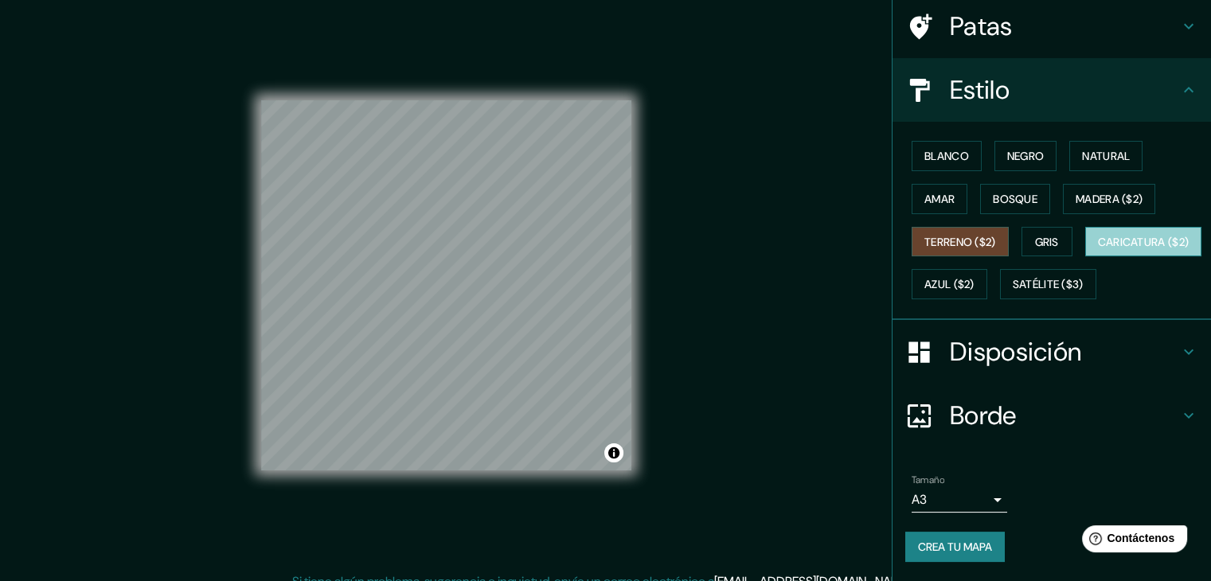
click at [1098, 249] on font "Caricatura ($2)" at bounding box center [1144, 242] width 92 height 14
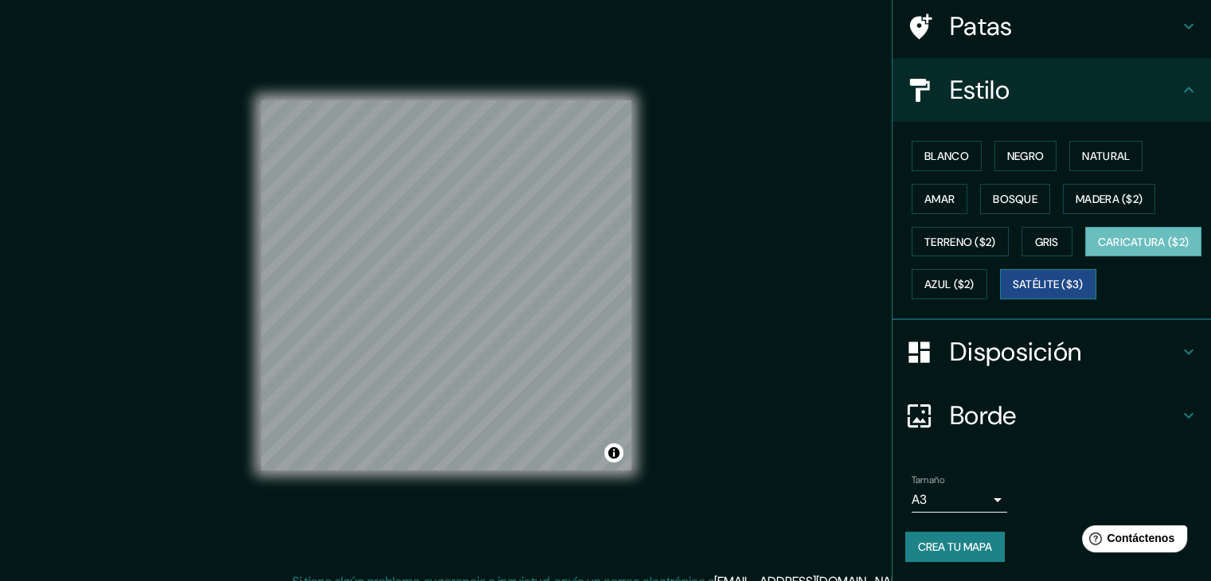
click at [1013, 282] on font "Satélite ($3)" at bounding box center [1048, 285] width 71 height 14
click at [974, 278] on font "Azul ($2)" at bounding box center [949, 285] width 50 height 14
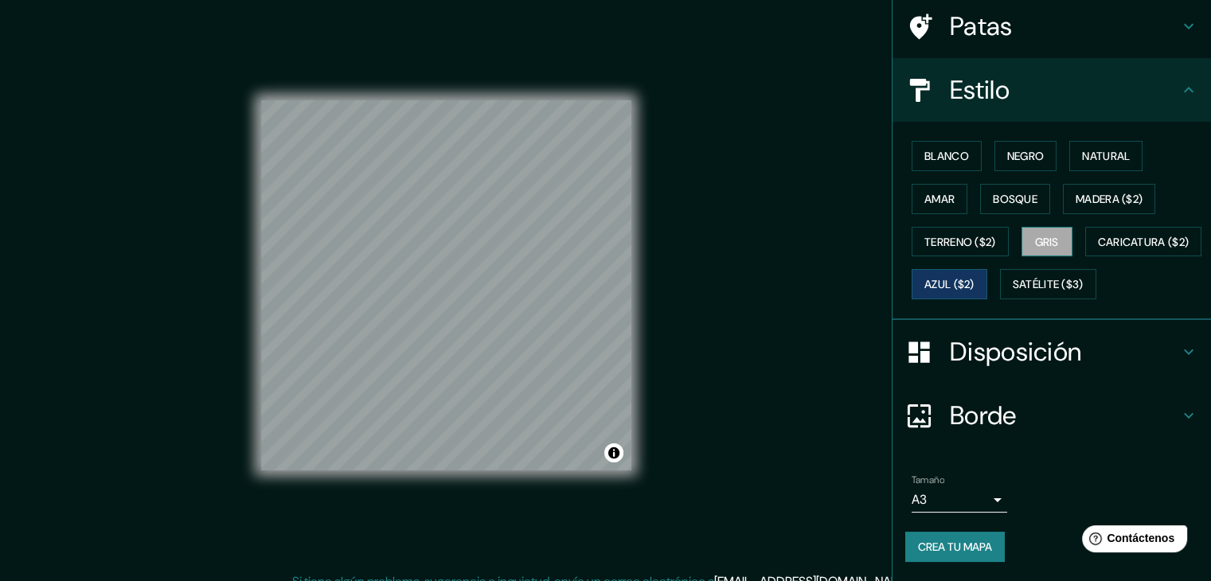
click at [1021, 227] on button "Gris" at bounding box center [1046, 242] width 51 height 30
